Goal: Book appointment/travel/reservation

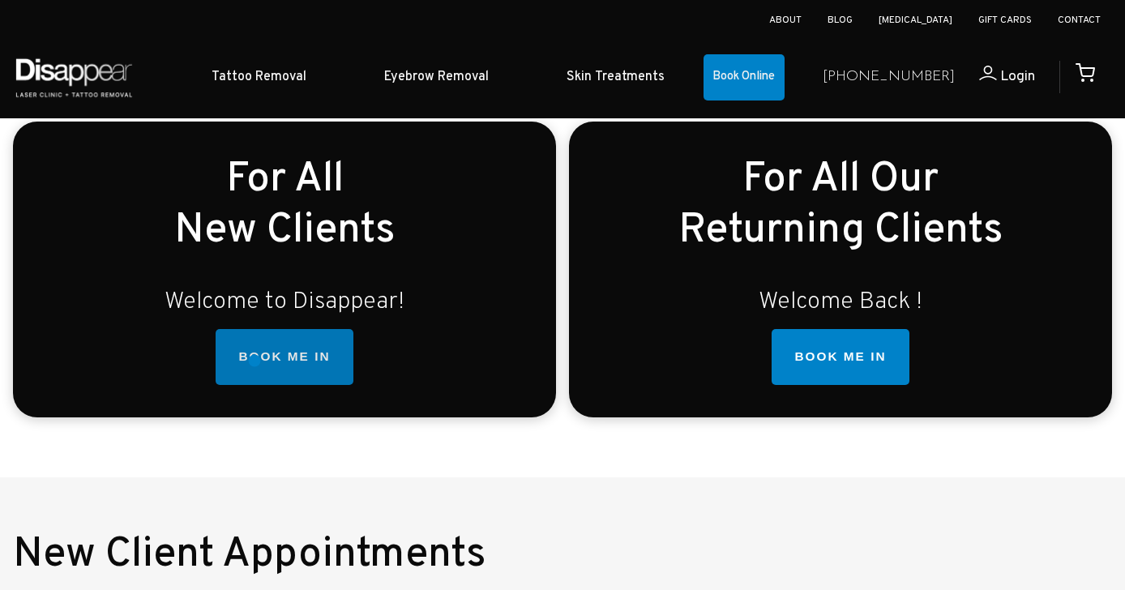
click at [255, 361] on link "BOOK ME IN" at bounding box center [284, 357] width 137 height 57
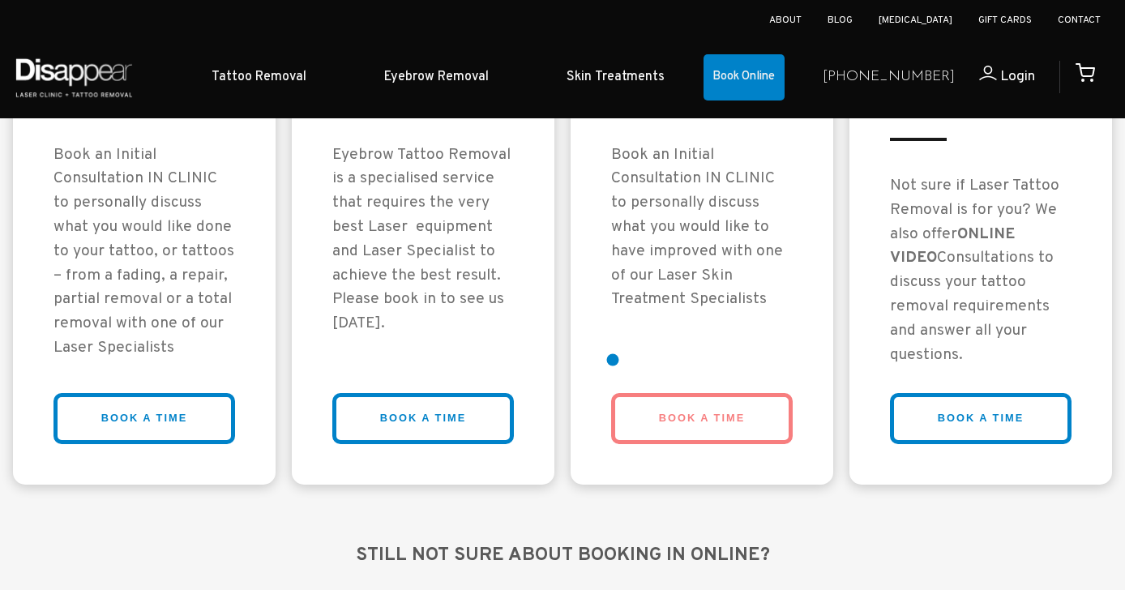
scroll to position [1433, 0]
click at [694, 426] on link "BOOK A TIME" at bounding box center [702, 419] width 182 height 51
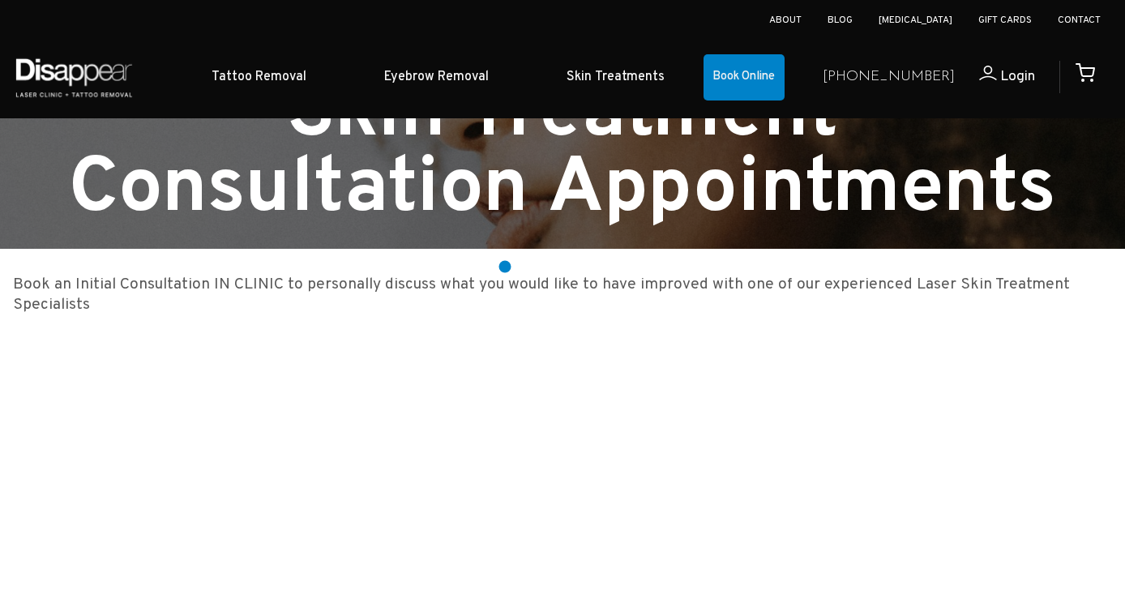
scroll to position [36, 0]
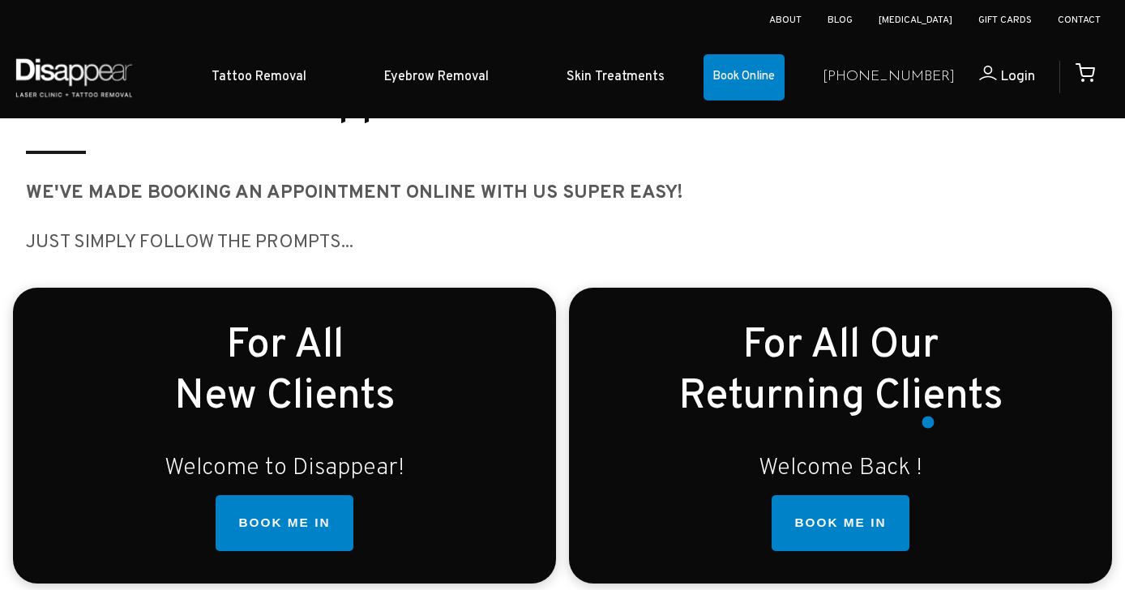
scroll to position [348, 0]
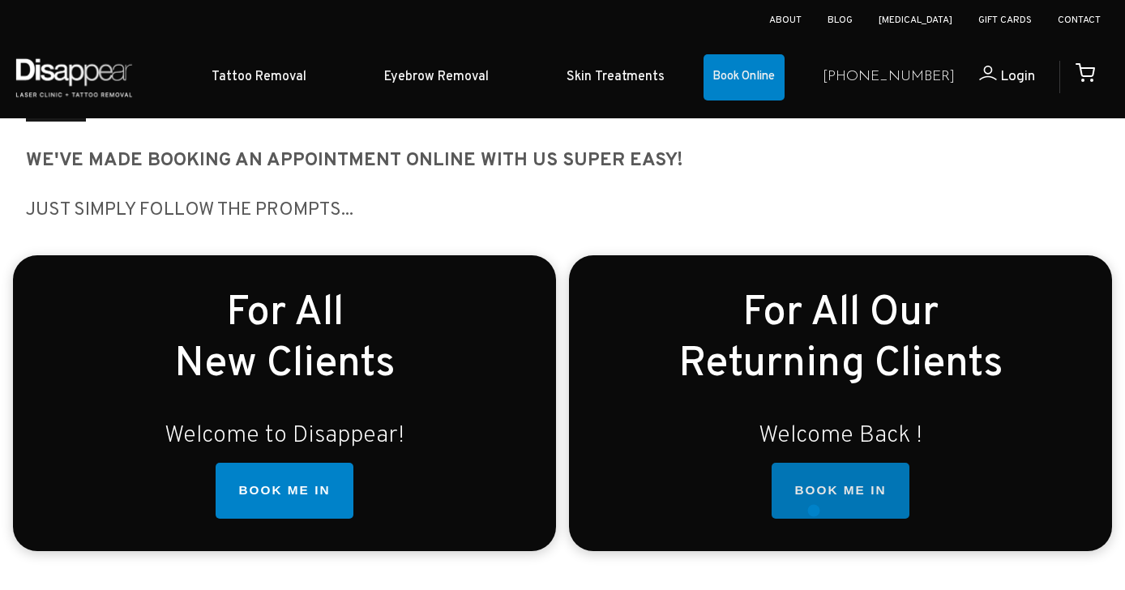
click at [819, 511] on link "BOOK ME IN" at bounding box center [840, 491] width 137 height 57
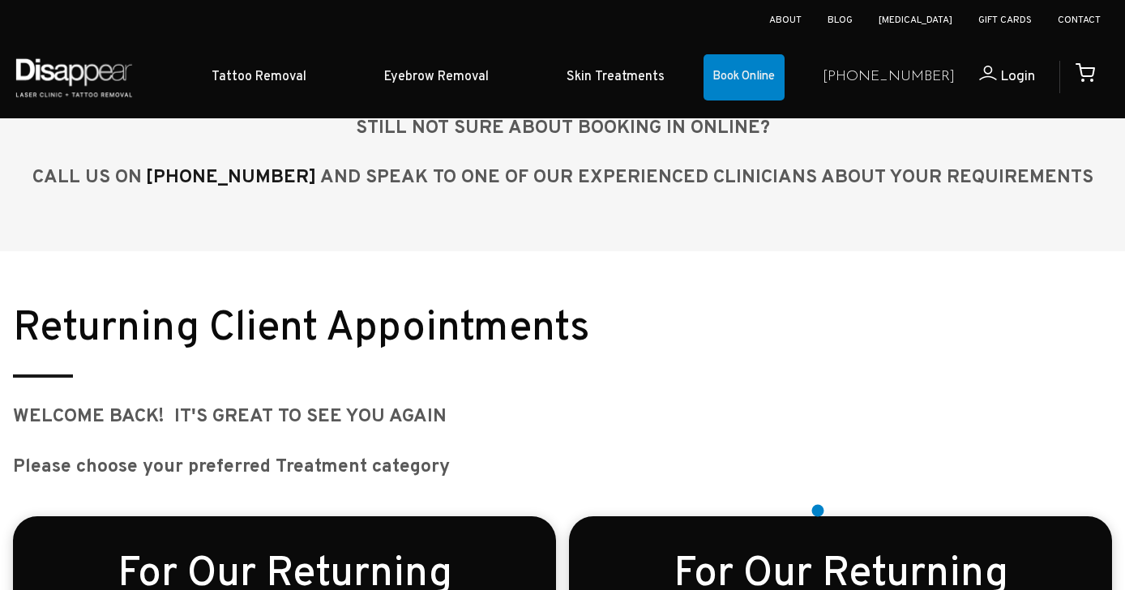
scroll to position [2112, 0]
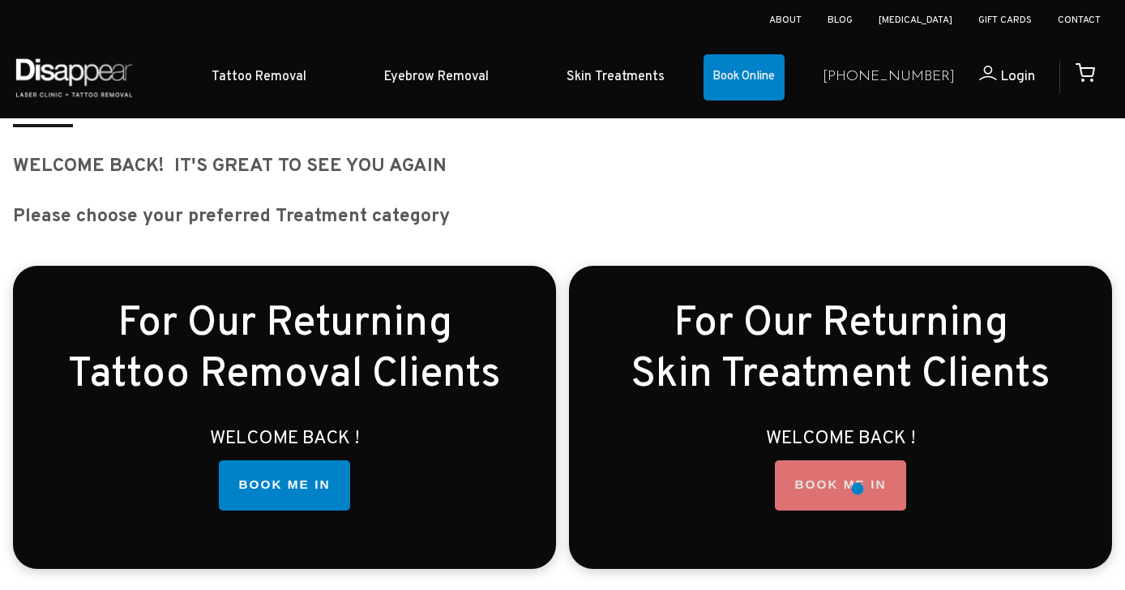
click at [858, 490] on link "BOOK ME IN" at bounding box center [840, 485] width 131 height 50
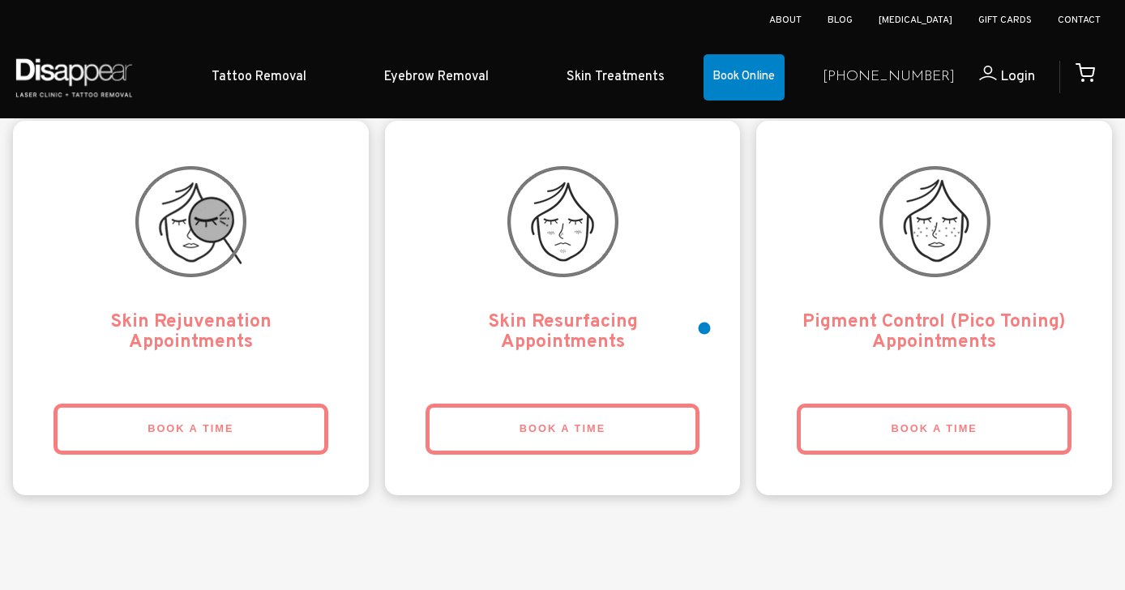
scroll to position [3495, 0]
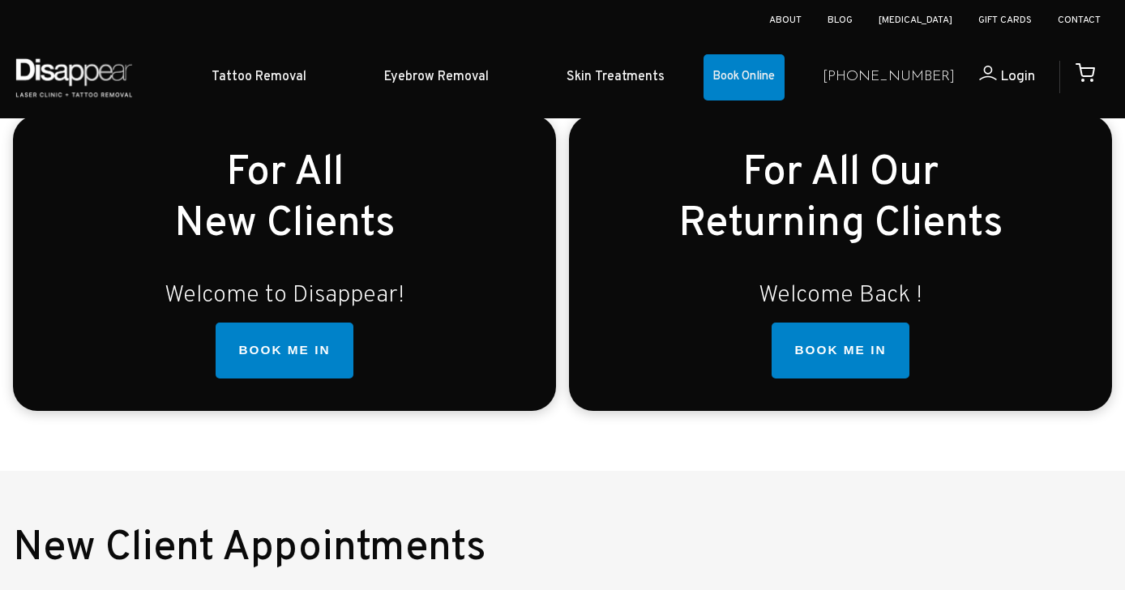
scroll to position [481, 0]
